Goal: Transaction & Acquisition: Purchase product/service

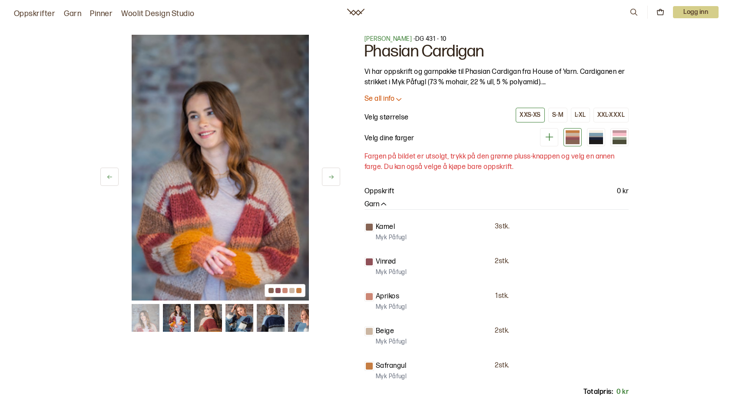
click at [551, 137] on icon at bounding box center [549, 137] width 8 height 8
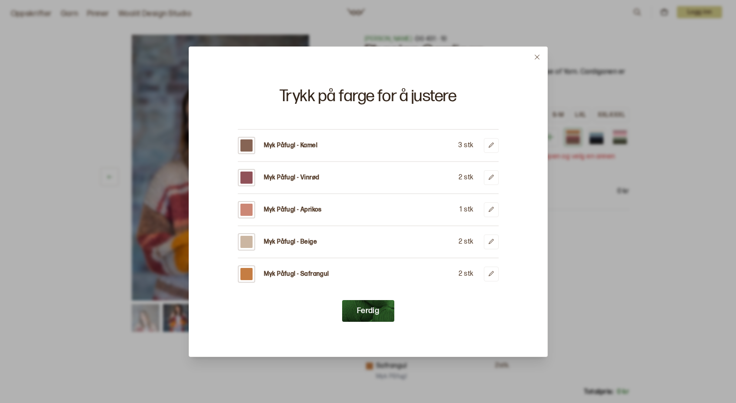
click at [362, 315] on button "Ferdig" at bounding box center [368, 311] width 52 height 22
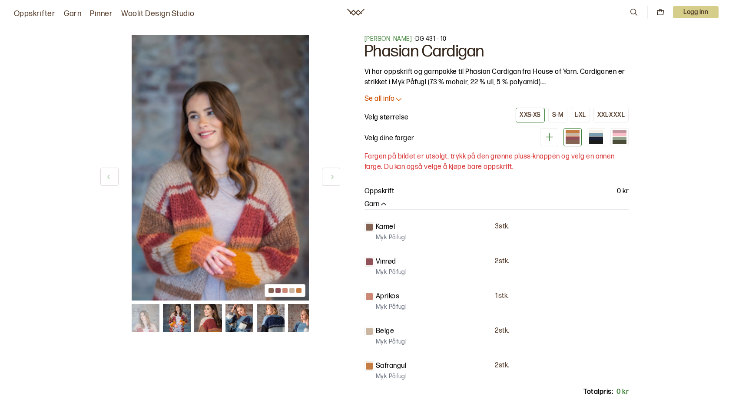
click at [202, 322] on img at bounding box center [208, 318] width 28 height 28
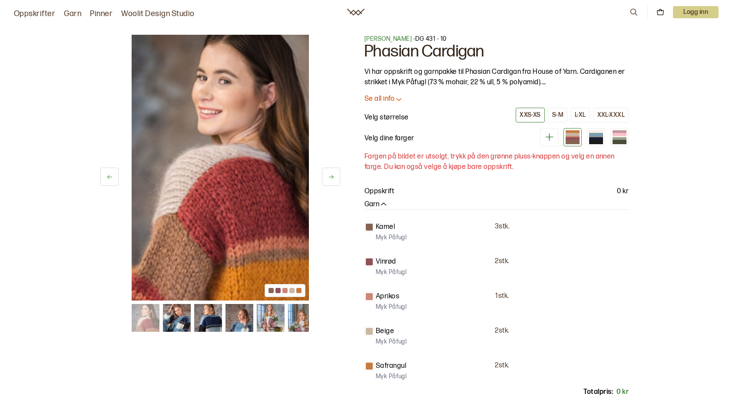
click at [145, 323] on img at bounding box center [146, 318] width 28 height 28
click at [177, 317] on img at bounding box center [177, 318] width 28 height 28
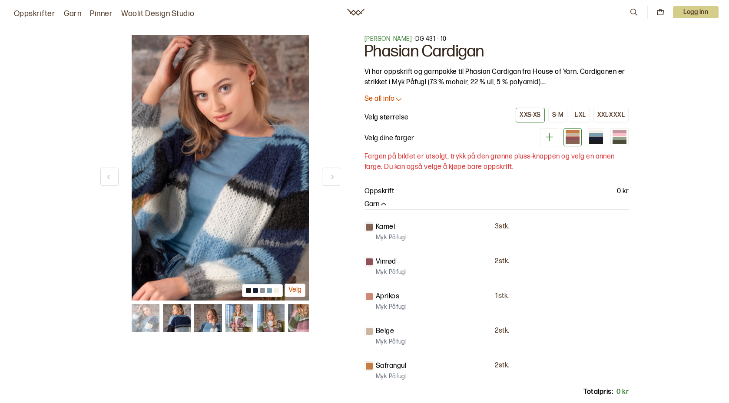
click at [205, 316] on img at bounding box center [208, 318] width 28 height 28
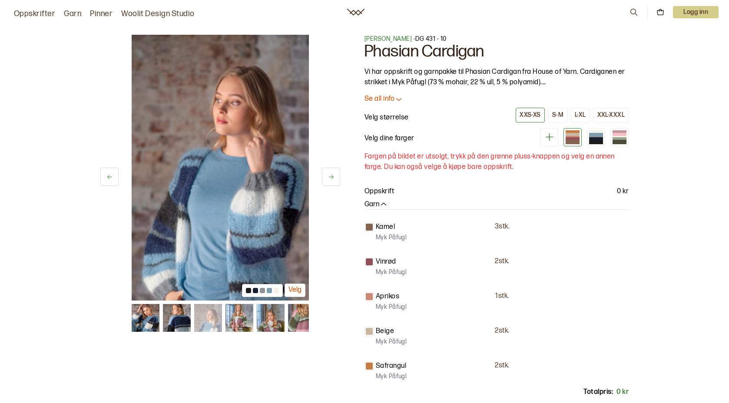
click at [296, 317] on img at bounding box center [302, 318] width 28 height 28
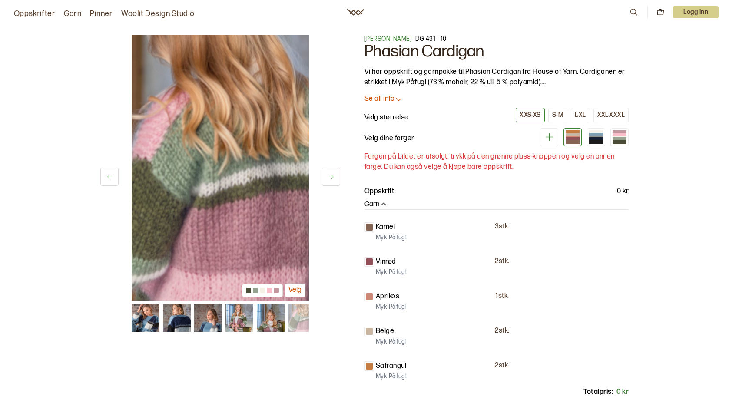
click at [272, 317] on img at bounding box center [271, 318] width 28 height 28
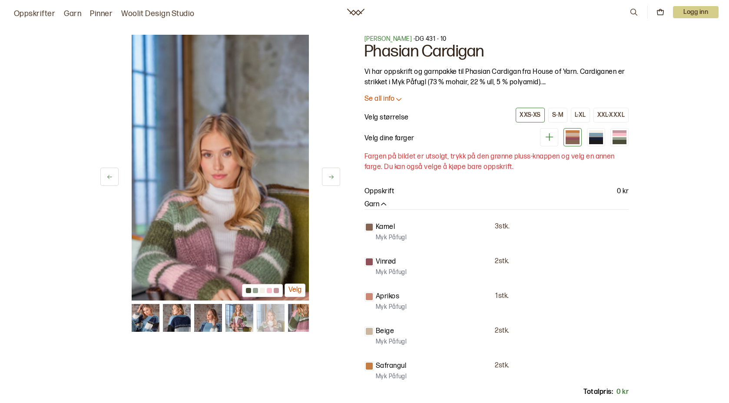
click at [238, 317] on img at bounding box center [240, 318] width 28 height 28
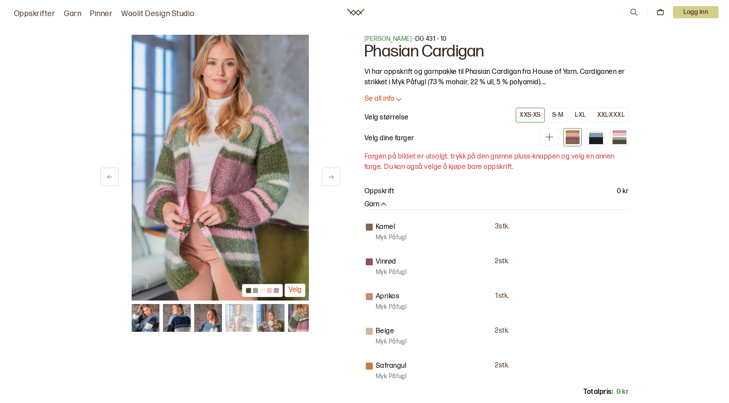
click at [254, 291] on div at bounding box center [255, 290] width 5 height 5
click at [278, 292] on div at bounding box center [276, 290] width 5 height 5
